Goal: Task Accomplishment & Management: Use online tool/utility

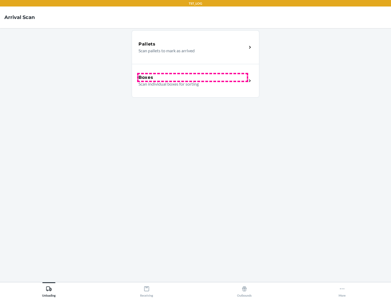
click at [192, 78] on div "Boxes" at bounding box center [192, 77] width 108 height 7
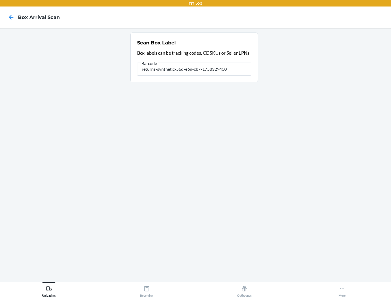
type input "returns-synthetic-56d-e6n-cb7-1758329400"
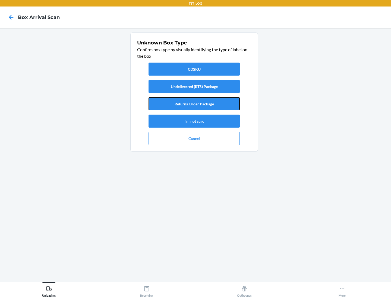
click at [194, 104] on button "Returns Order Package" at bounding box center [193, 103] width 91 height 13
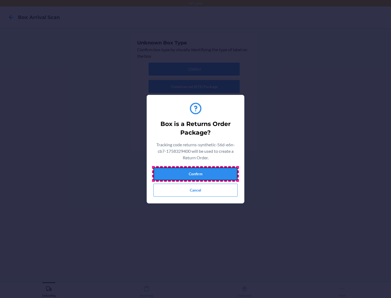
click at [195, 174] on button "Confirm" at bounding box center [195, 174] width 84 height 13
